Goal: Transaction & Acquisition: Purchase product/service

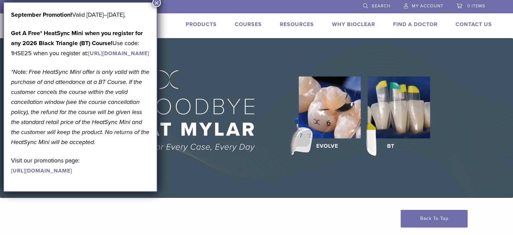
click at [202, 25] on link "Products" at bounding box center [201, 24] width 31 height 7
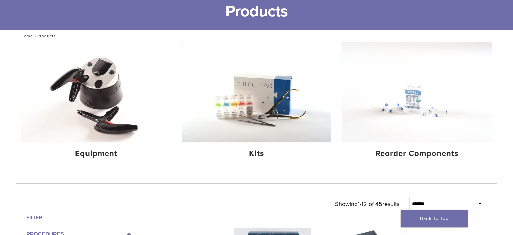
scroll to position [70, 0]
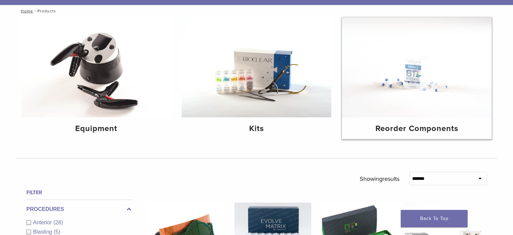
click at [395, 129] on h4 "Reorder Components" at bounding box center [416, 128] width 139 height 12
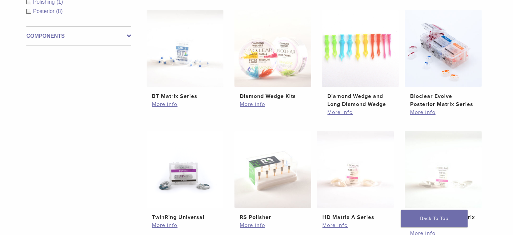
scroll to position [176, 0]
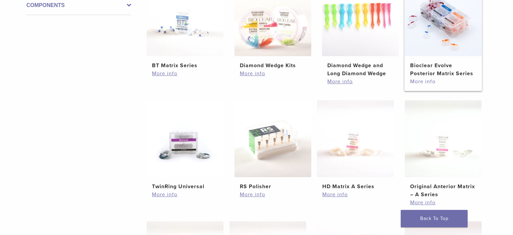
click at [421, 81] on link "More info" at bounding box center [443, 81] width 66 height 8
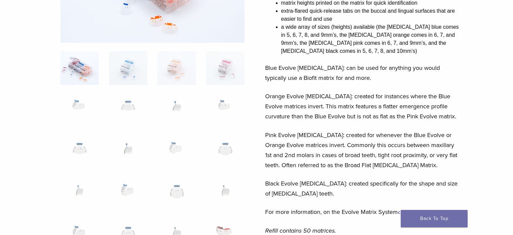
scroll to position [176, 0]
